Goal: Download file/media

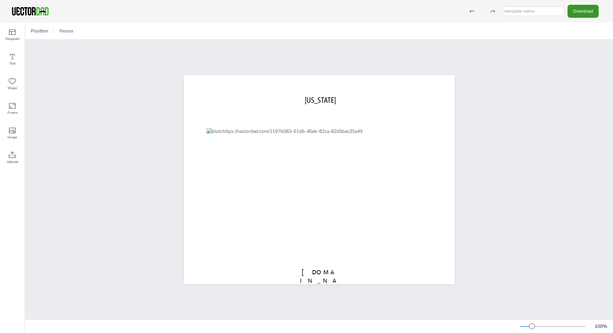
click at [579, 11] on button "Download" at bounding box center [582, 11] width 31 height 13
click at [582, 68] on li "SVG" at bounding box center [573, 69] width 56 height 14
click at [576, 9] on button "Download" at bounding box center [582, 11] width 31 height 13
click at [587, 82] on li "PDF" at bounding box center [573, 83] width 56 height 14
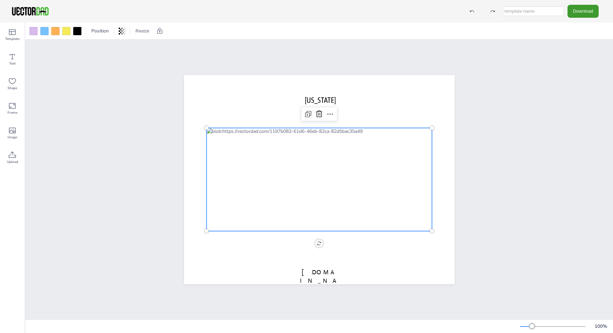
click at [321, 183] on div at bounding box center [319, 180] width 226 height 104
click at [316, 178] on div at bounding box center [319, 180] width 226 height 104
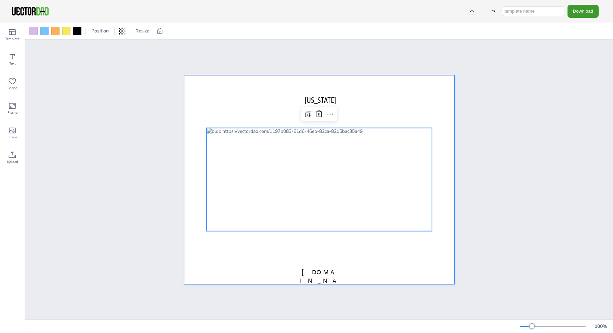
click at [359, 257] on div at bounding box center [319, 179] width 270 height 209
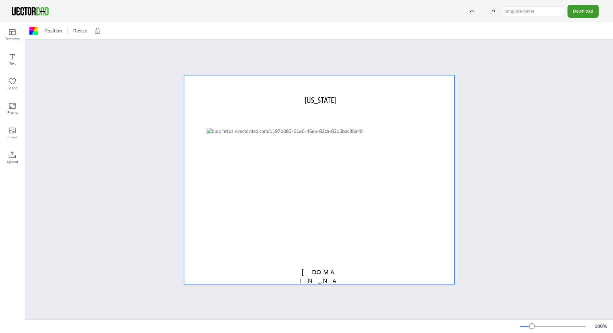
click at [536, 11] on input "text" at bounding box center [533, 11] width 61 height 10
type input "map"
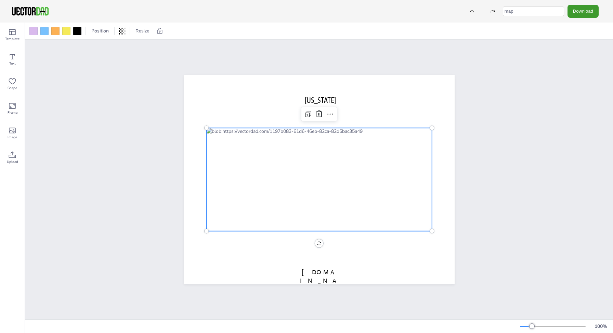
click at [325, 156] on div at bounding box center [319, 180] width 226 height 104
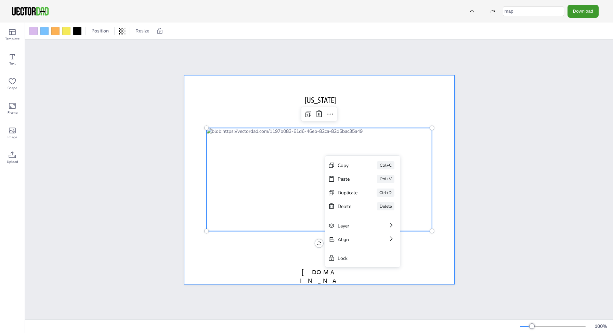
click at [253, 107] on div at bounding box center [319, 179] width 270 height 209
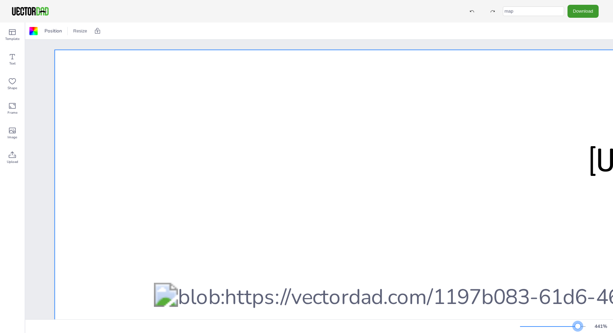
click at [577, 326] on div at bounding box center [553, 326] width 66 height 5
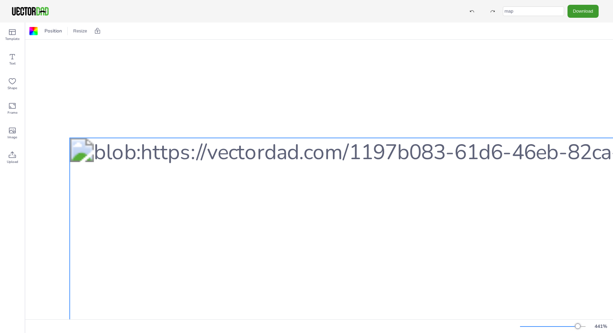
scroll to position [145, 136]
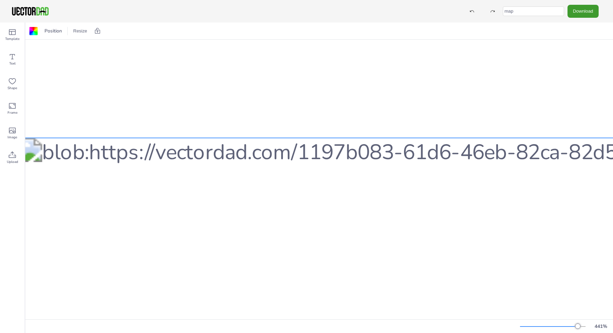
click at [532, 125] on div at bounding box center [515, 125] width 36 height 14
click at [527, 125] on icon at bounding box center [526, 124] width 8 height 8
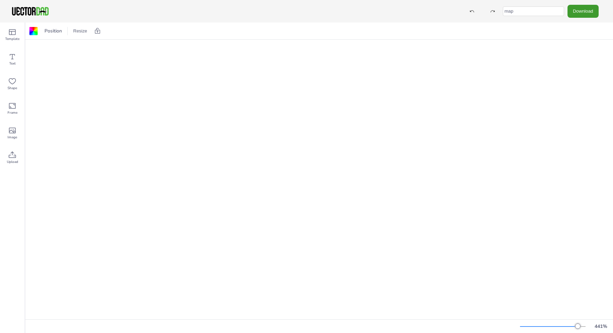
scroll to position [327, 329]
click at [395, 168] on div at bounding box center [322, 185] width 995 height 456
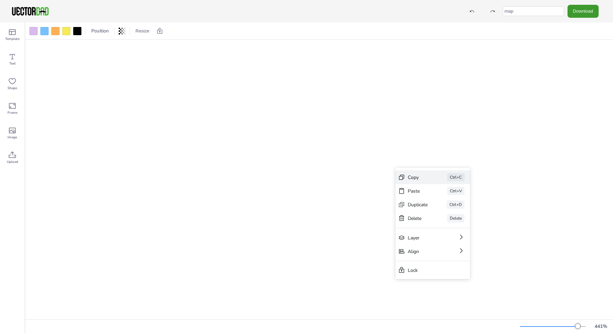
click at [399, 175] on icon at bounding box center [401, 177] width 7 height 7
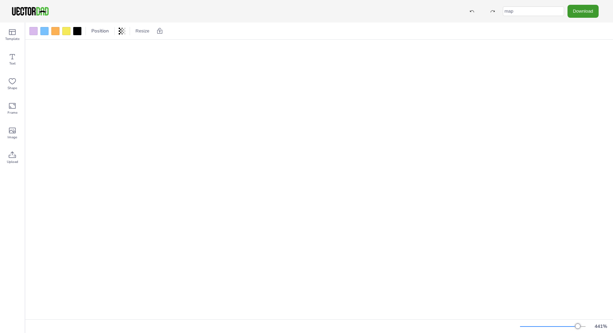
click at [317, 142] on div at bounding box center [322, 185] width 995 height 456
click at [589, 11] on button "Download" at bounding box center [582, 11] width 31 height 13
click at [574, 53] on li "JPG" at bounding box center [573, 55] width 56 height 14
